Goal: Transaction & Acquisition: Obtain resource

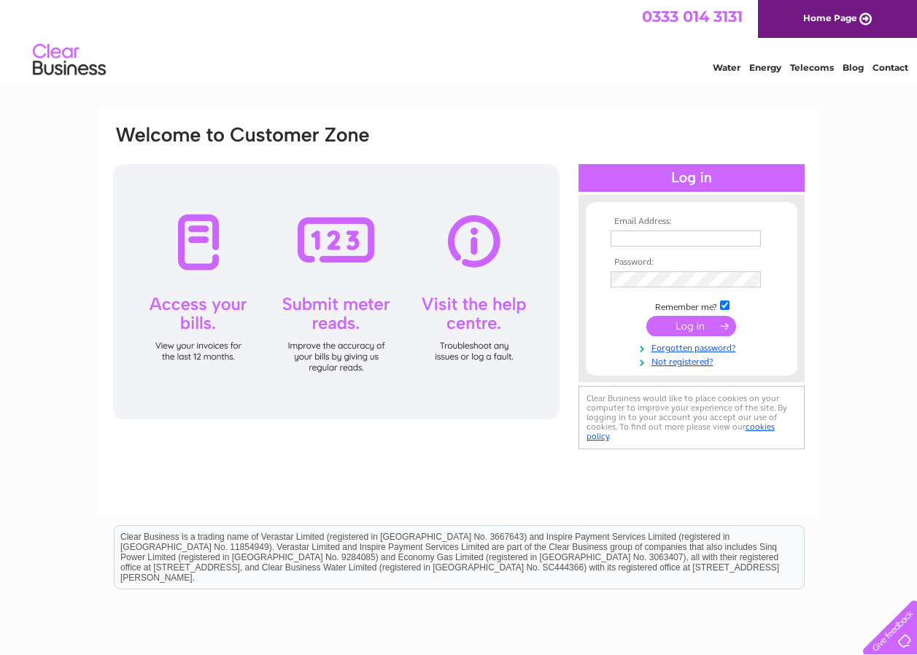
type input "billy.connelly@jamesfrew.co.uk"
click at [687, 325] on input "submit" at bounding box center [692, 326] width 90 height 20
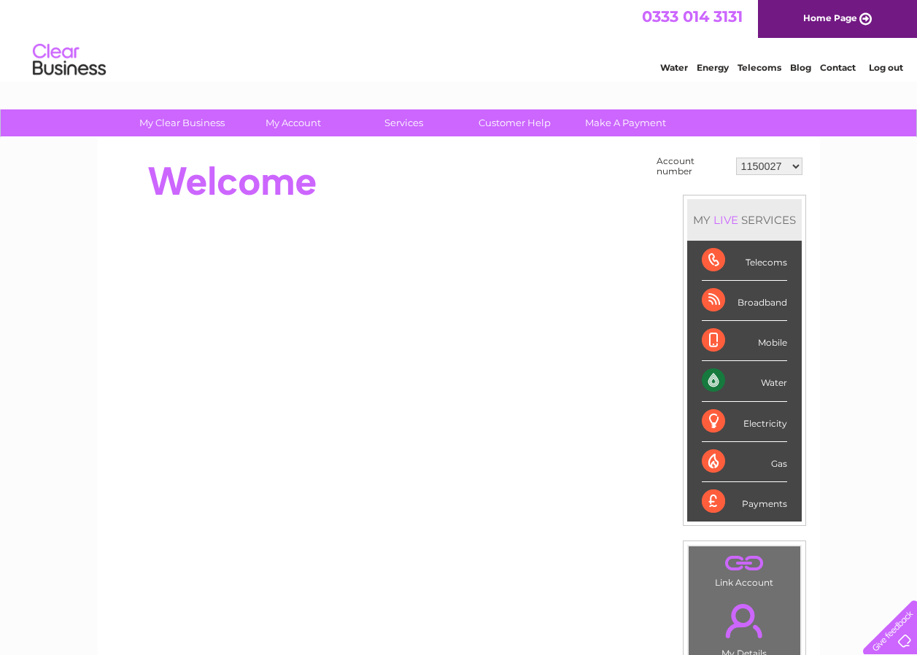
click at [798, 163] on select "1150027 30301190 30316893" at bounding box center [769, 167] width 66 height 18
click at [886, 69] on link "Log out" at bounding box center [886, 67] width 34 height 11
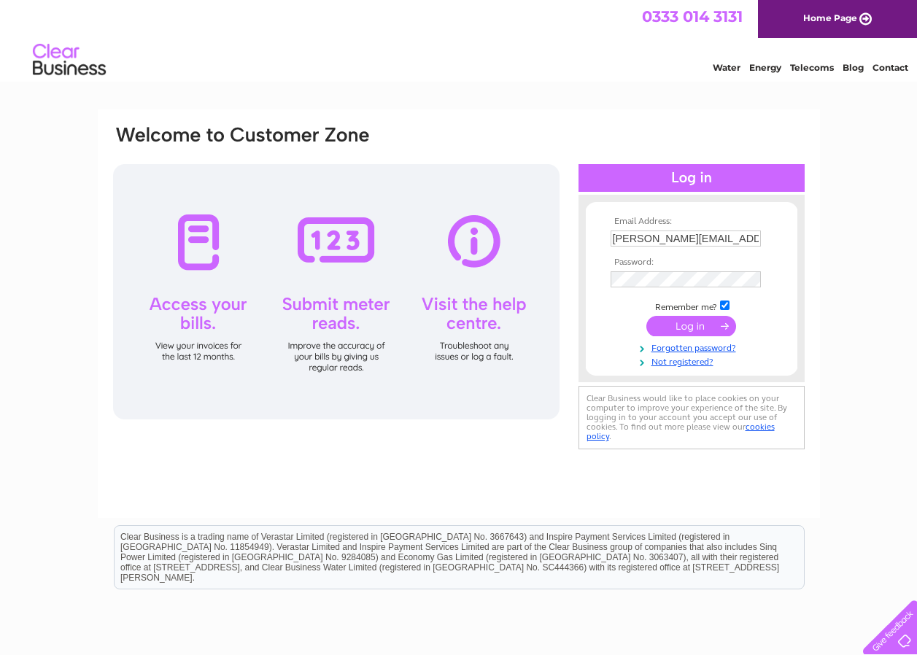
click at [666, 236] on input "billy.connelly@jamesfrew.co.uk" at bounding box center [686, 239] width 150 height 16
click at [666, 236] on input "billy.connelly@jamesfrew.co.uk" at bounding box center [687, 240] width 152 height 18
type input "fiona.johnston@jamesfrew.co.uk"
click at [689, 325] on input "submit" at bounding box center [692, 326] width 90 height 20
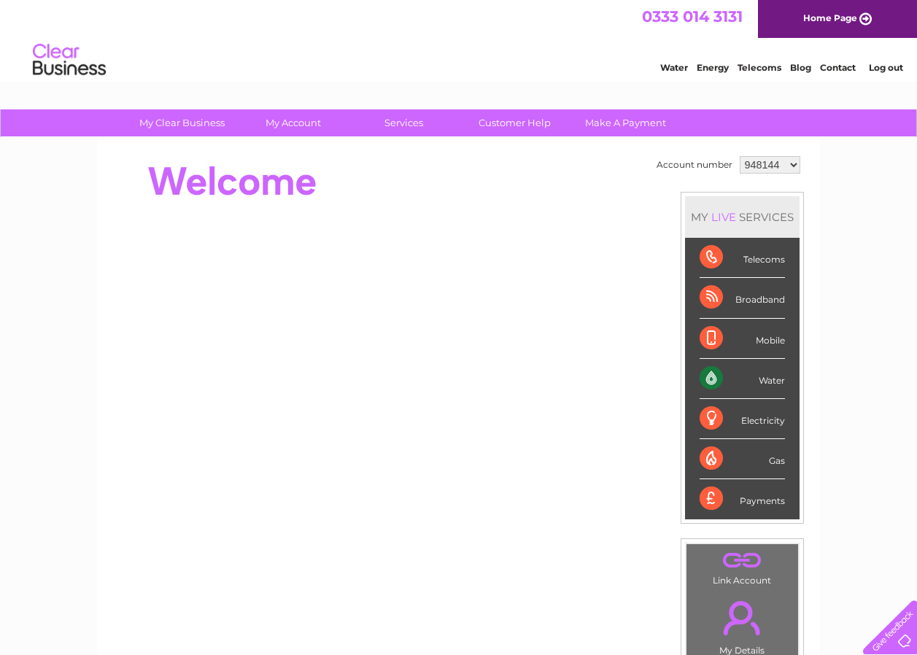
click at [766, 166] on select "948144 1150027" at bounding box center [770, 165] width 61 height 18
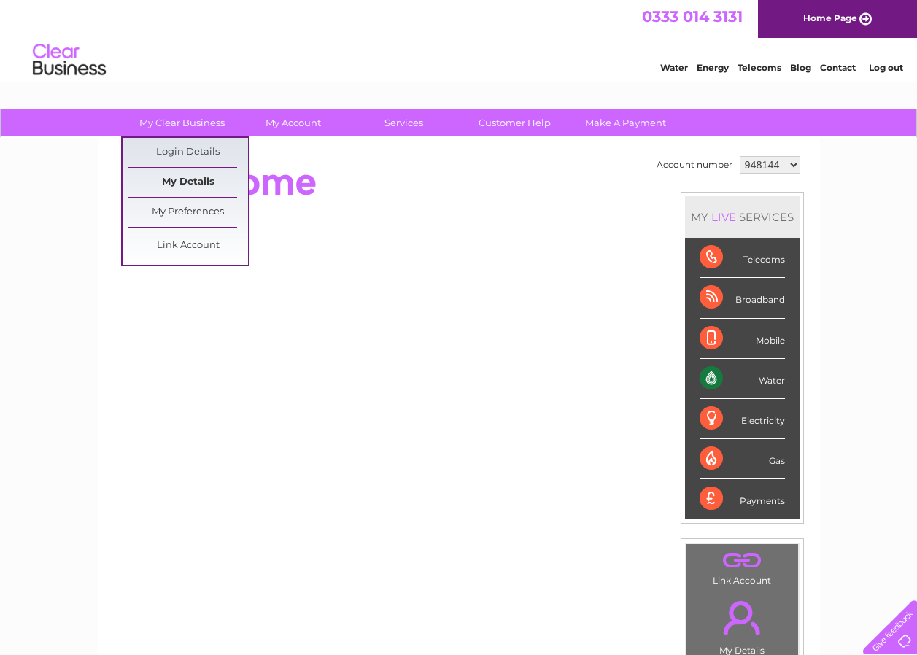
click at [185, 179] on link "My Details" at bounding box center [188, 182] width 120 height 29
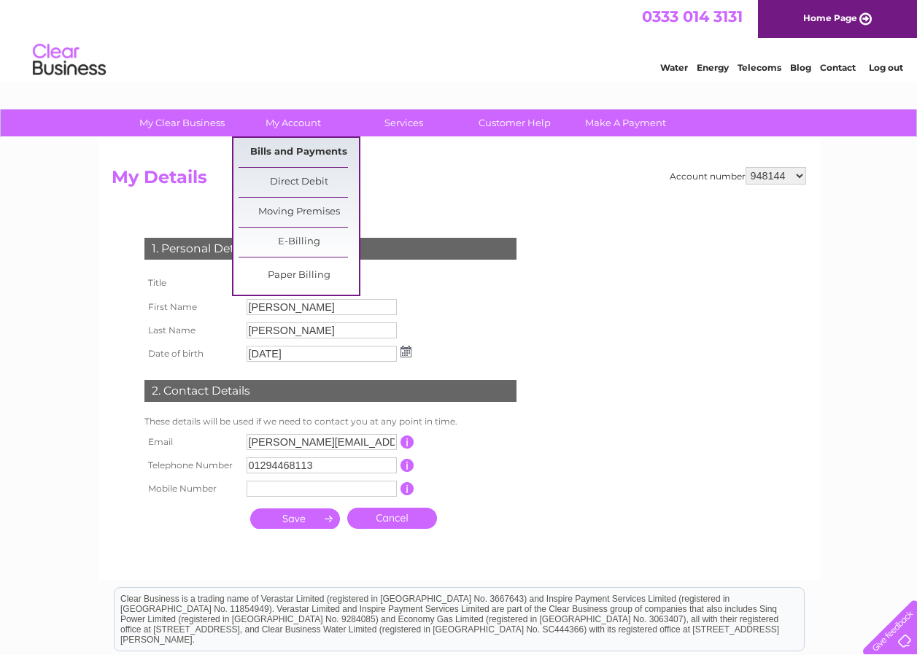
click at [299, 155] on link "Bills and Payments" at bounding box center [299, 152] width 120 height 29
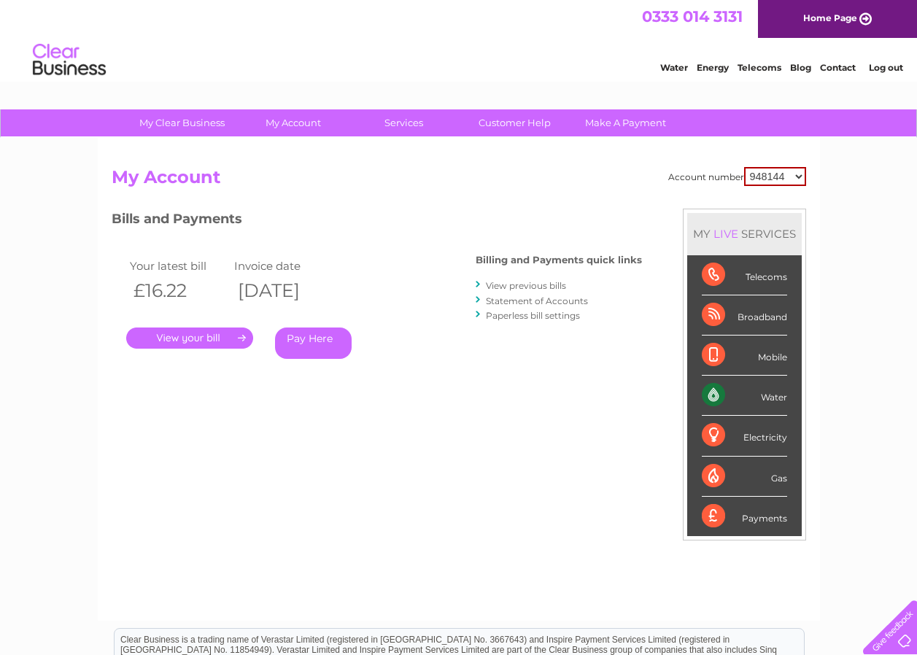
click at [431, 63] on div "Water Energy Telecoms Blog Contact Log out" at bounding box center [458, 61] width 917 height 47
click at [781, 172] on select "948144 1150027" at bounding box center [775, 176] width 62 height 19
select select "1150027"
click at [745, 167] on select "948144 1150027" at bounding box center [775, 176] width 62 height 19
click at [887, 64] on link "Log out" at bounding box center [886, 67] width 34 height 11
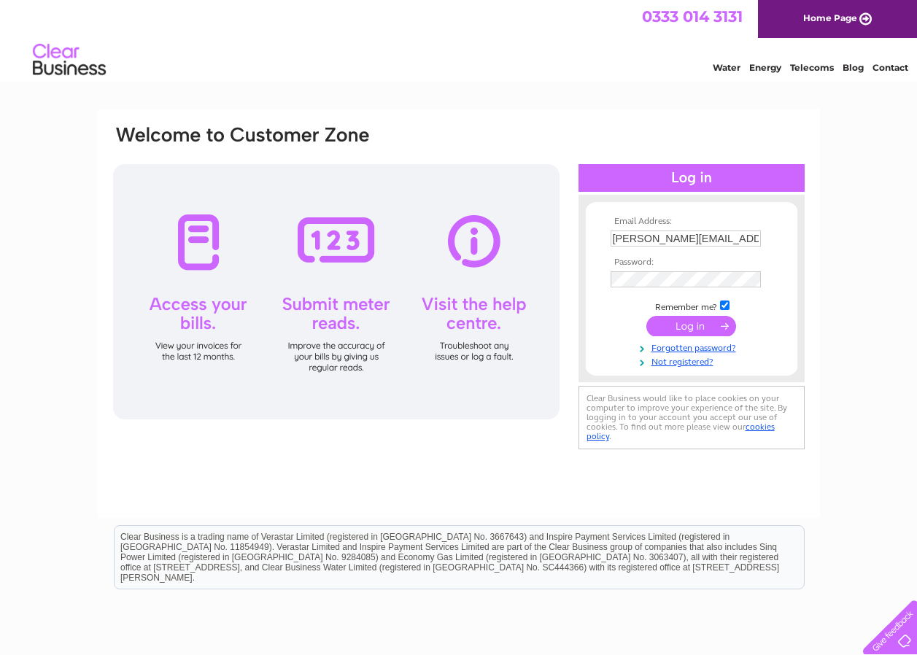
click at [666, 239] on input "[PERSON_NAME][EMAIL_ADDRESS][PERSON_NAME][DOMAIN_NAME]" at bounding box center [686, 239] width 150 height 16
type input "[PERSON_NAME][EMAIL_ADDRESS][PERSON_NAME][DOMAIN_NAME]"
click at [696, 327] on input "submit" at bounding box center [692, 326] width 90 height 20
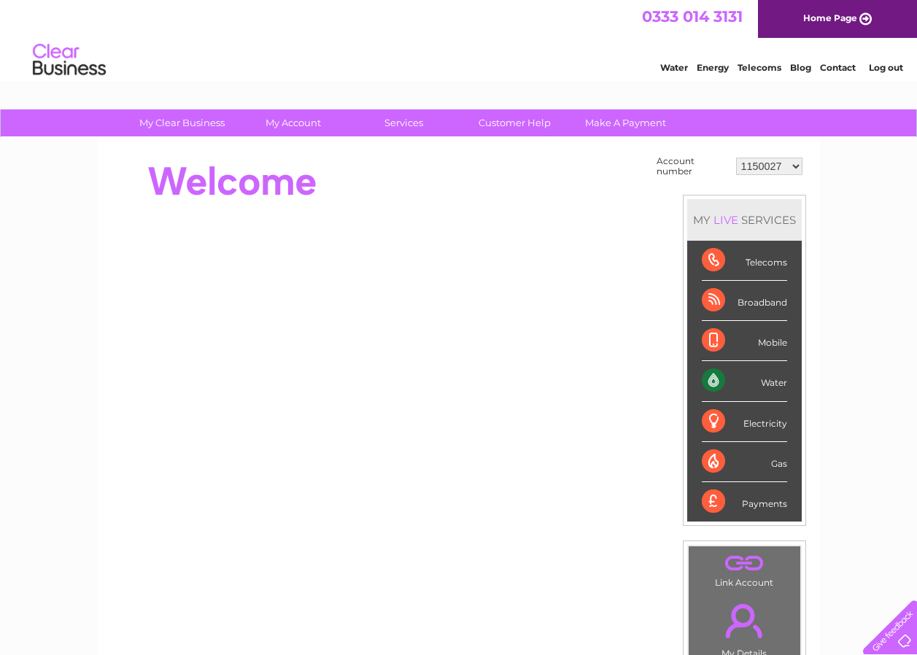
click at [774, 160] on select "1150027 30301190 30316893" at bounding box center [769, 167] width 66 height 18
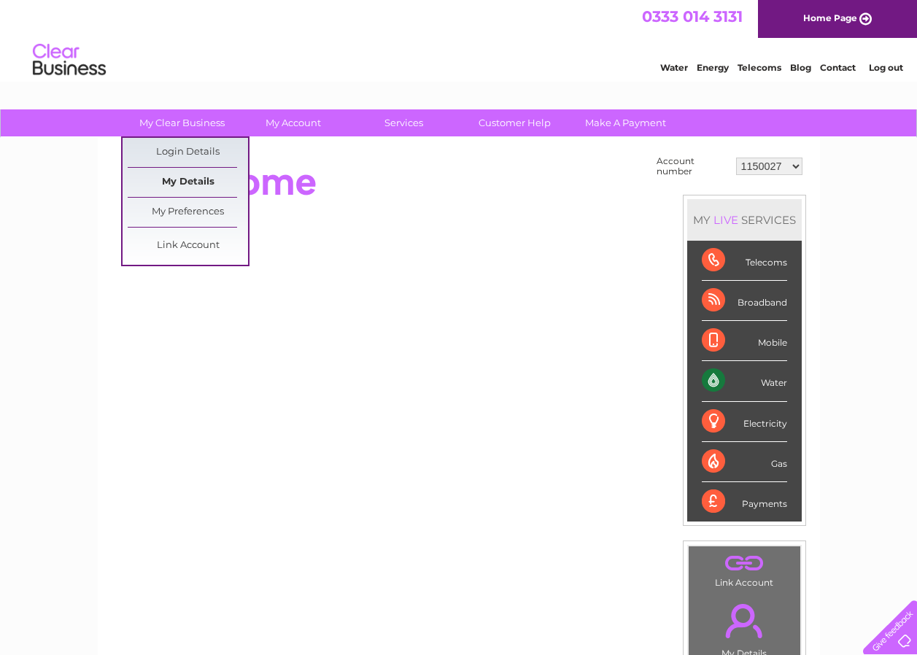
click at [194, 182] on link "My Details" at bounding box center [188, 182] width 120 height 29
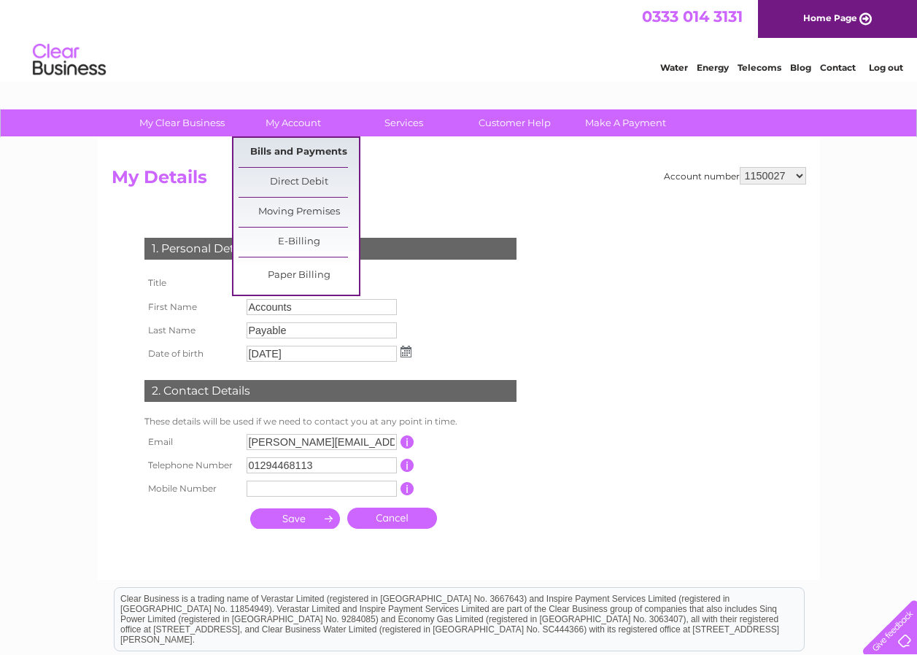
click at [288, 146] on link "Bills and Payments" at bounding box center [299, 152] width 120 height 29
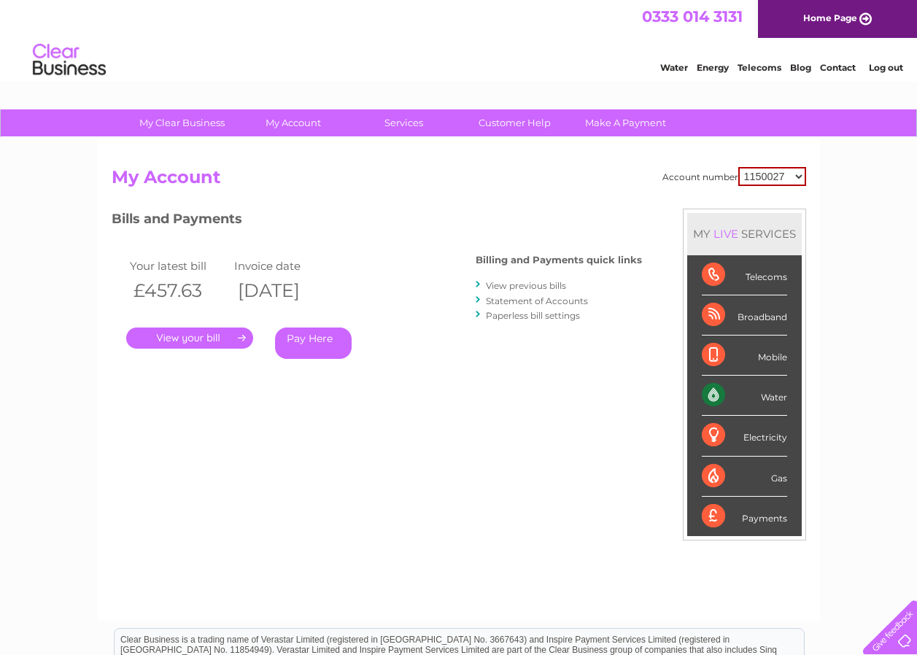
click at [205, 336] on link "." at bounding box center [189, 338] width 127 height 21
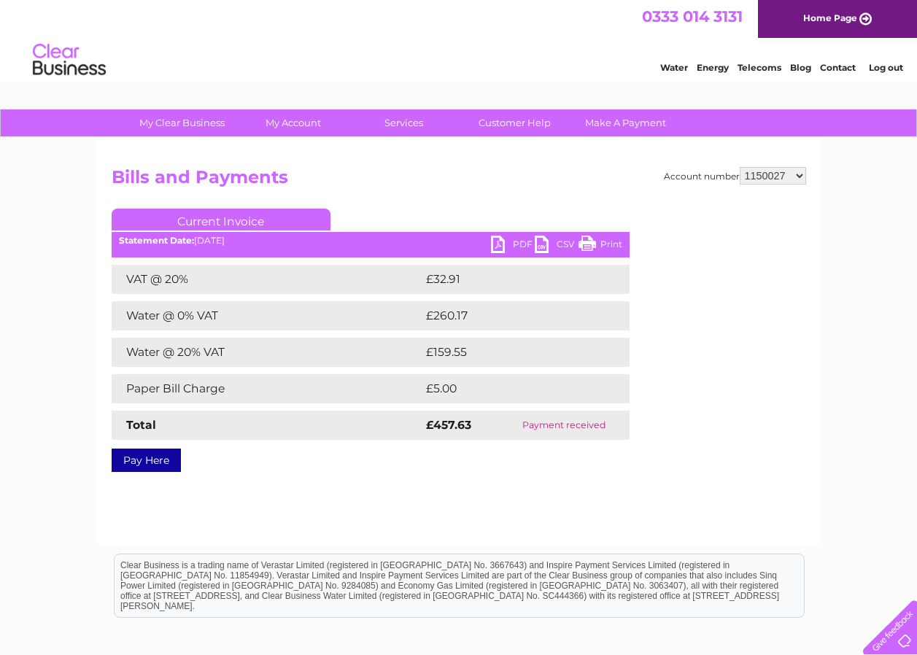
click at [501, 252] on link "PDF" at bounding box center [513, 246] width 44 height 21
click at [750, 175] on select "1150027 30301190 30316893" at bounding box center [773, 176] width 66 height 18
select select "30301190"
click at [740, 167] on select "1150027 30301190 30316893" at bounding box center [773, 176] width 66 height 18
click at [503, 250] on link "PDF" at bounding box center [513, 246] width 44 height 21
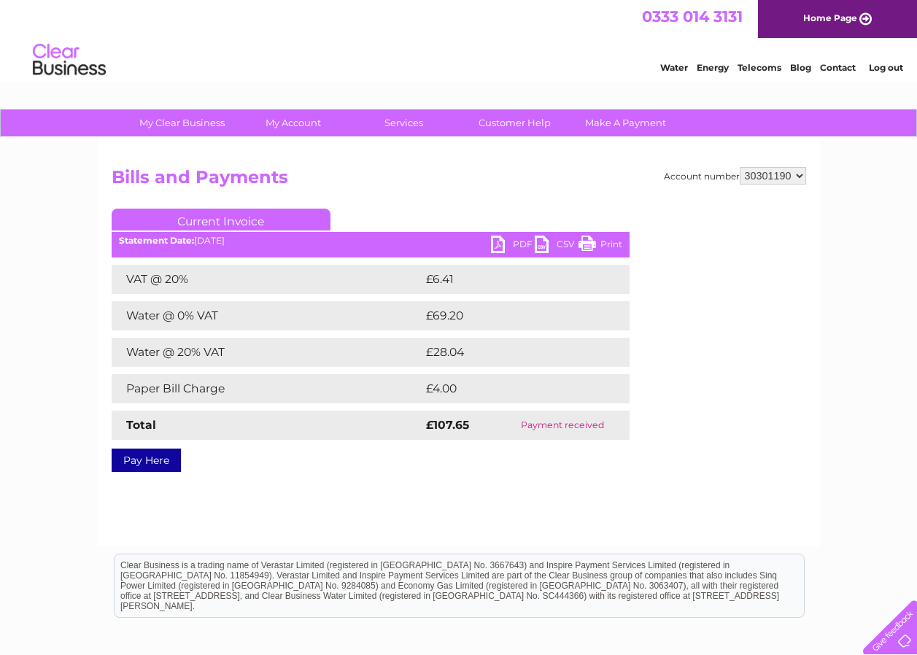
click at [763, 174] on select "1150027 30301190 30316893" at bounding box center [773, 176] width 66 height 18
select select "30316893"
click at [740, 167] on select "1150027 30301190 30316893" at bounding box center [773, 176] width 66 height 18
click at [492, 254] on link "PDF" at bounding box center [513, 246] width 44 height 21
click at [763, 171] on select "1150027 30301190 30316893" at bounding box center [773, 176] width 66 height 18
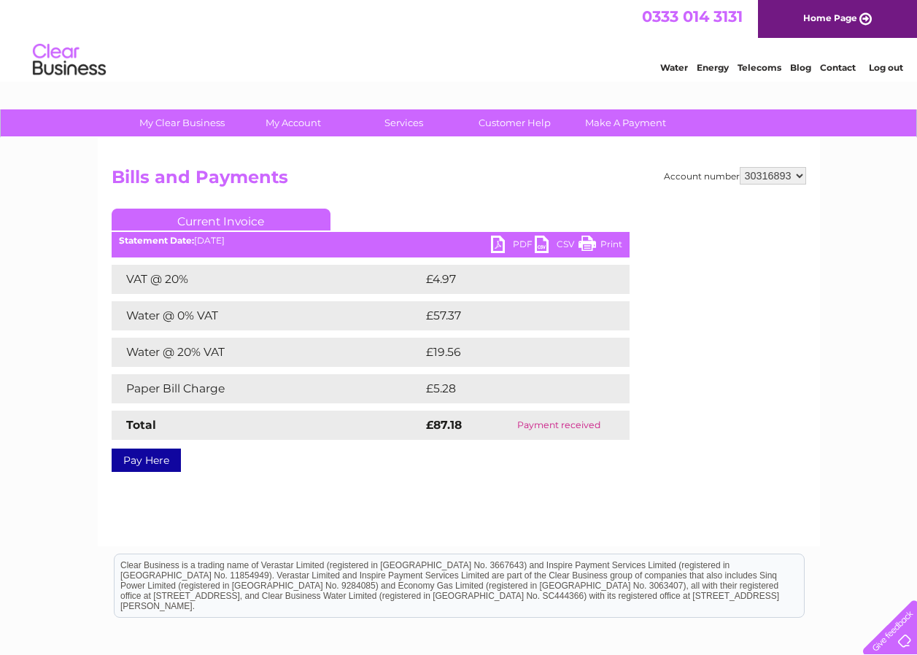
drag, startPoint x: 756, startPoint y: 169, endPoint x: 808, endPoint y: 139, distance: 59.5
click at [756, 169] on select "1150027 30301190 30316893" at bounding box center [773, 176] width 66 height 18
click at [869, 63] on link "Log out" at bounding box center [886, 67] width 34 height 11
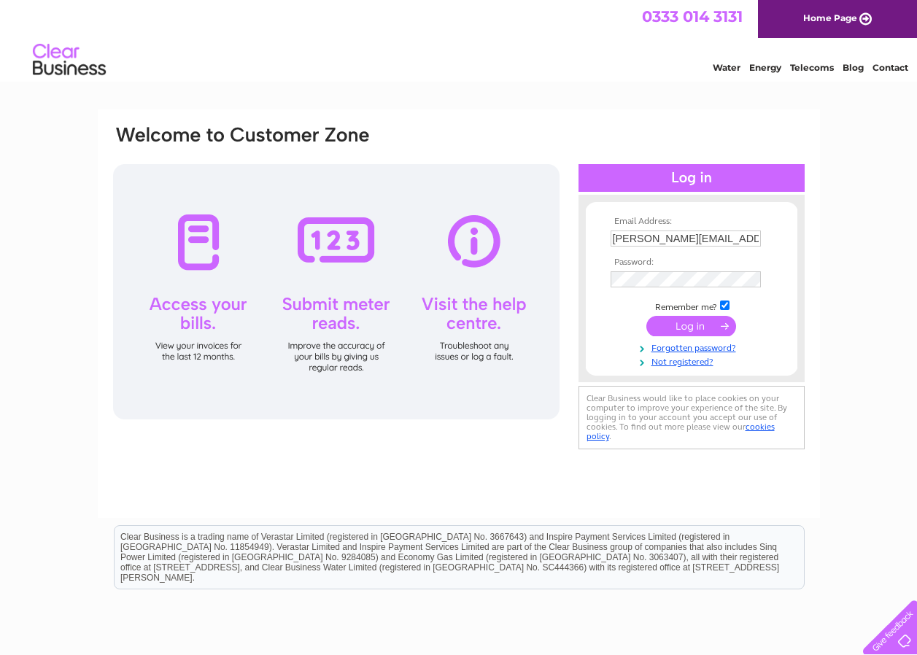
click at [669, 239] on input "[PERSON_NAME][EMAIL_ADDRESS][PERSON_NAME][DOMAIN_NAME]" at bounding box center [686, 239] width 150 height 16
click at [669, 239] on input "[PERSON_NAME][EMAIL_ADDRESS][PERSON_NAME][DOMAIN_NAME]" at bounding box center [687, 240] width 152 height 18
type input "[PERSON_NAME][EMAIL_ADDRESS][PERSON_NAME][DOMAIN_NAME]"
click at [685, 330] on input "submit" at bounding box center [692, 326] width 90 height 20
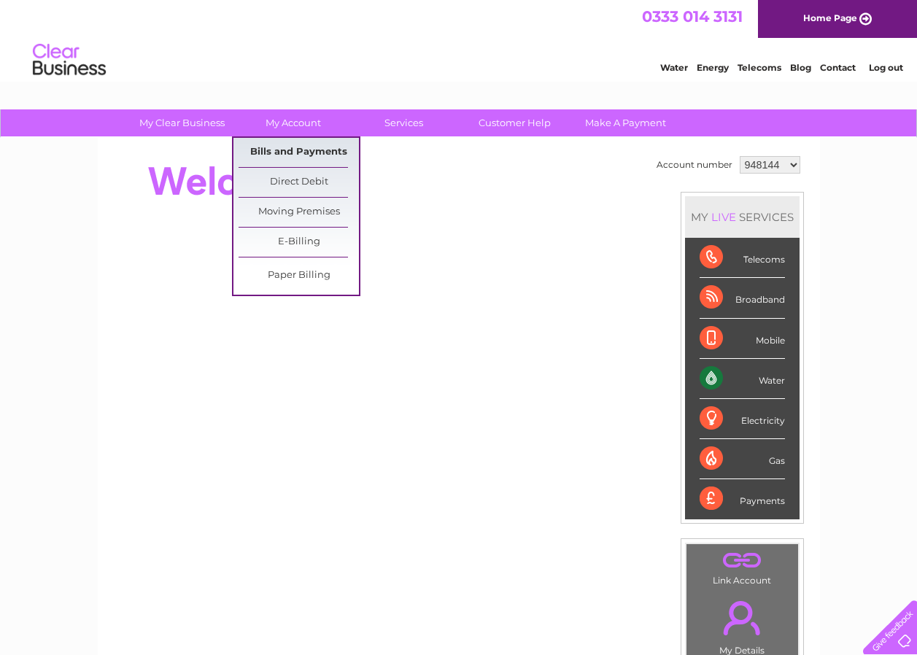
click at [288, 142] on link "Bills and Payments" at bounding box center [299, 152] width 120 height 29
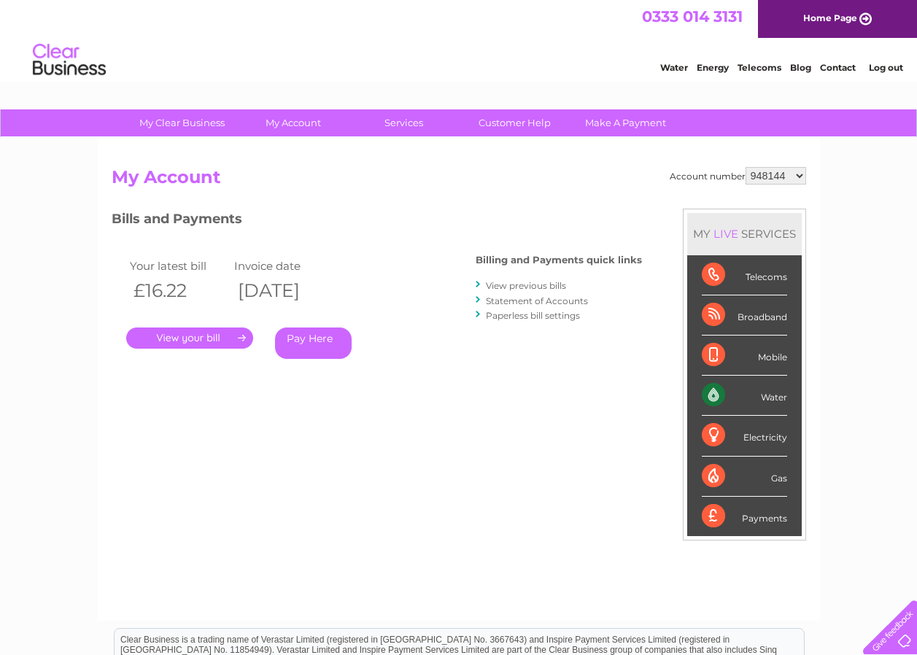
click at [200, 334] on link "." at bounding box center [189, 338] width 127 height 21
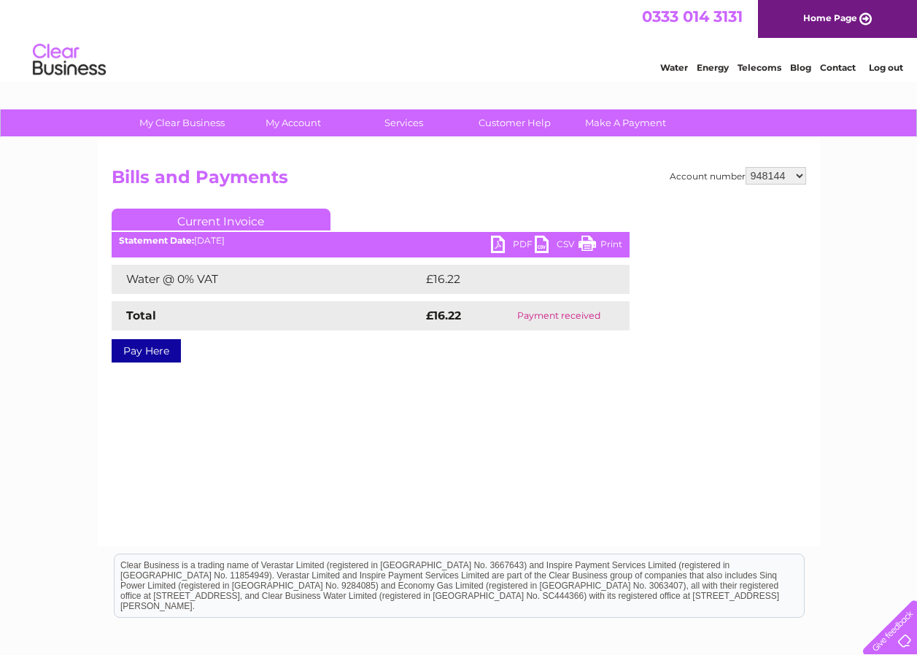
click at [500, 242] on link "PDF" at bounding box center [513, 246] width 44 height 21
click at [768, 173] on select "948144 1150027" at bounding box center [776, 176] width 61 height 18
click at [523, 169] on h2 "Bills and Payments" at bounding box center [459, 181] width 695 height 28
